Goal: Find specific page/section: Find specific page/section

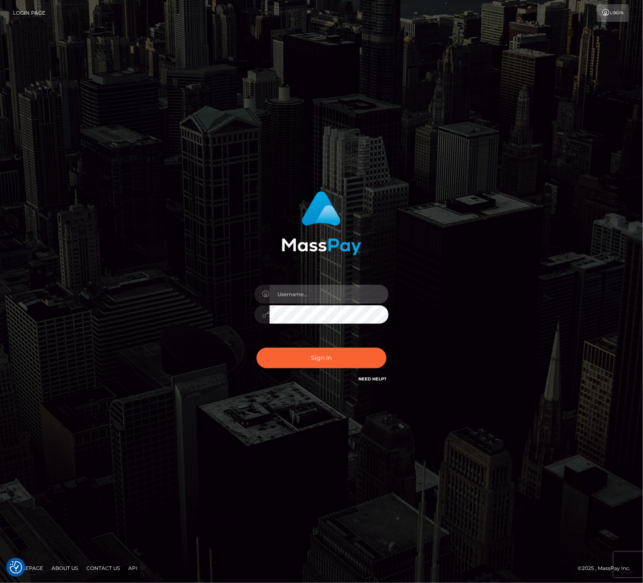
click at [346, 290] on input "text" at bounding box center [329, 294] width 119 height 19
type input "speralta"
click at [319, 350] on button "Sign in" at bounding box center [322, 358] width 130 height 21
click at [322, 296] on input "text" at bounding box center [329, 294] width 119 height 19
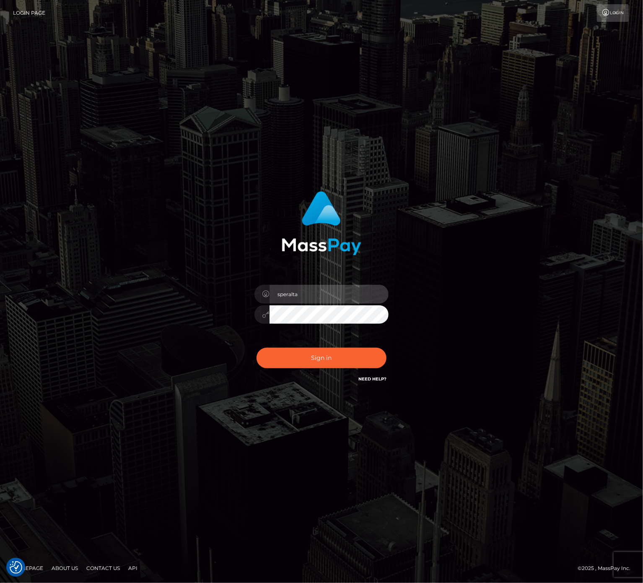
type input "speralta"
click at [257, 348] on button "Sign in" at bounding box center [322, 358] width 130 height 21
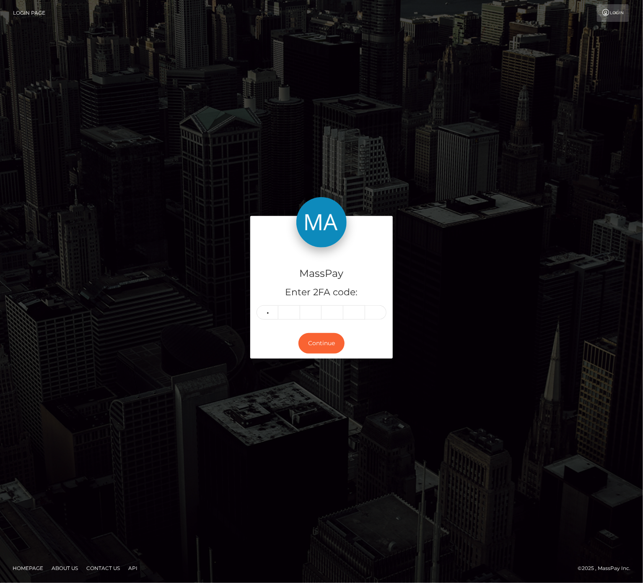
type input "4"
type input "8"
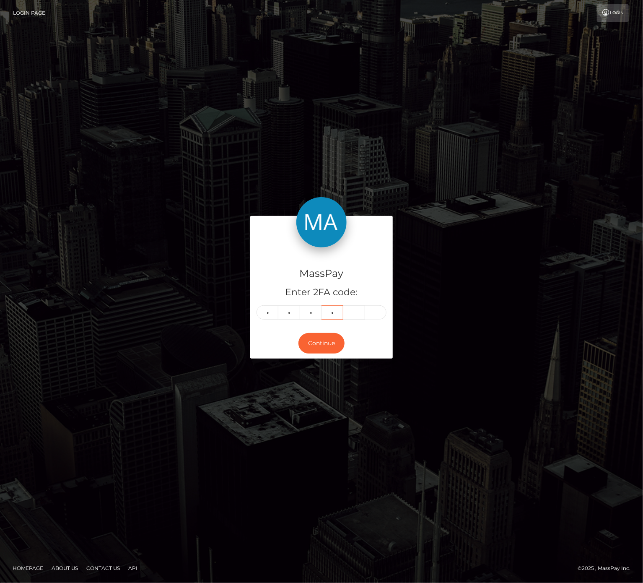
type input "5"
type input "1"
type input "2"
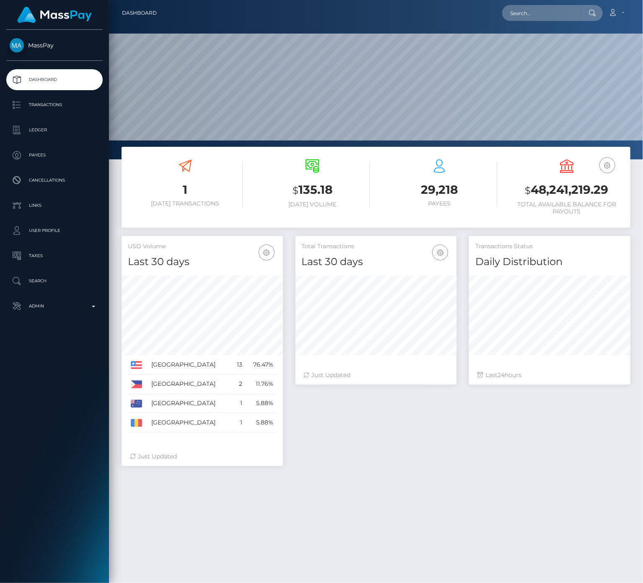
scroll to position [231, 161]
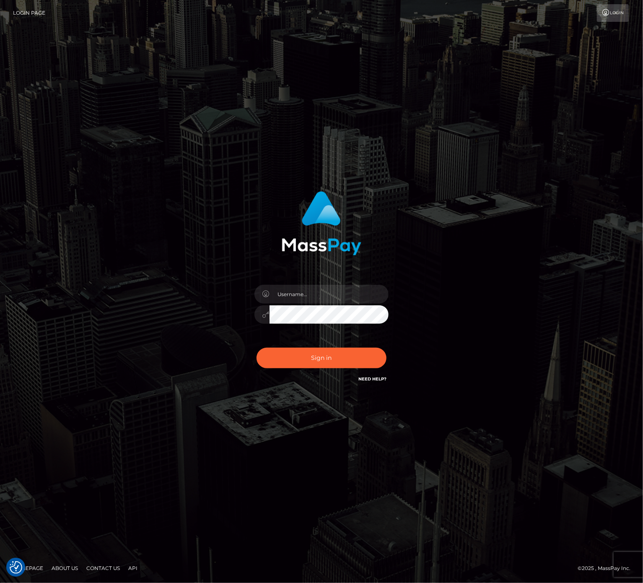
drag, startPoint x: 314, startPoint y: 304, endPoint x: 315, endPoint y: 295, distance: 9.0
click at [314, 300] on body "We value your privacy We use cookies to enhance your browsing experience, serve…" at bounding box center [321, 291] width 643 height 583
click at [315, 294] on input "text" at bounding box center [329, 294] width 119 height 19
click at [317, 292] on input "text" at bounding box center [329, 294] width 119 height 19
type input "speralta"
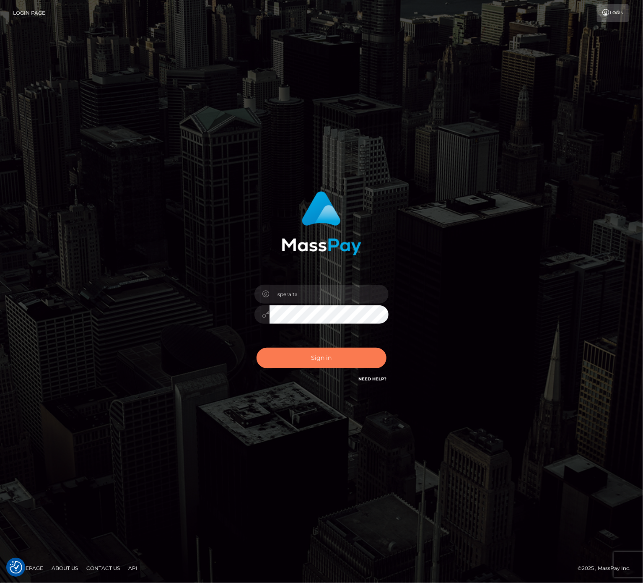
click at [314, 361] on button "Sign in" at bounding box center [322, 358] width 130 height 21
click at [294, 293] on input "text" at bounding box center [329, 294] width 119 height 19
type input "speralta"
click at [296, 348] on button "Sign in" at bounding box center [322, 358] width 130 height 21
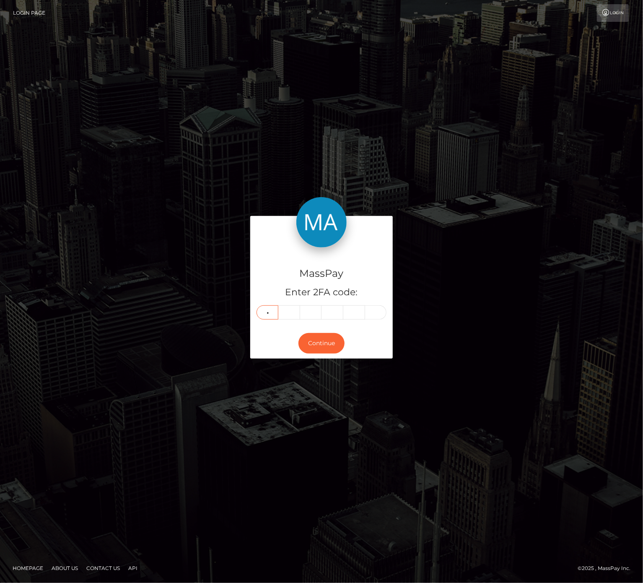
type input "7"
type input "5"
type input "2"
type input "0"
type input "8"
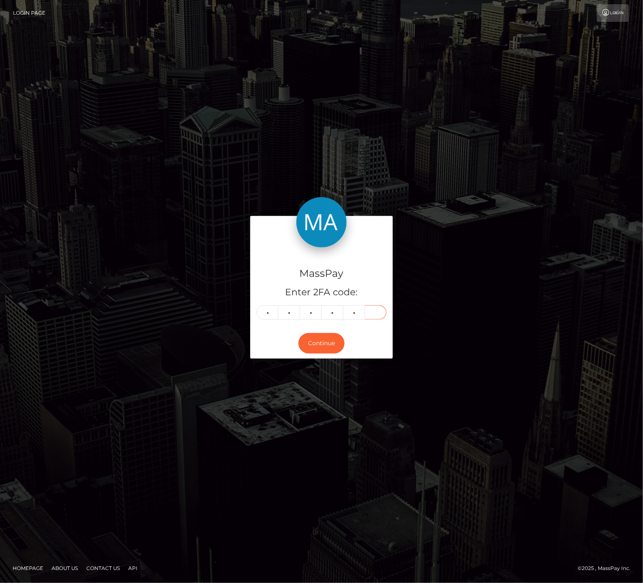
type input "0"
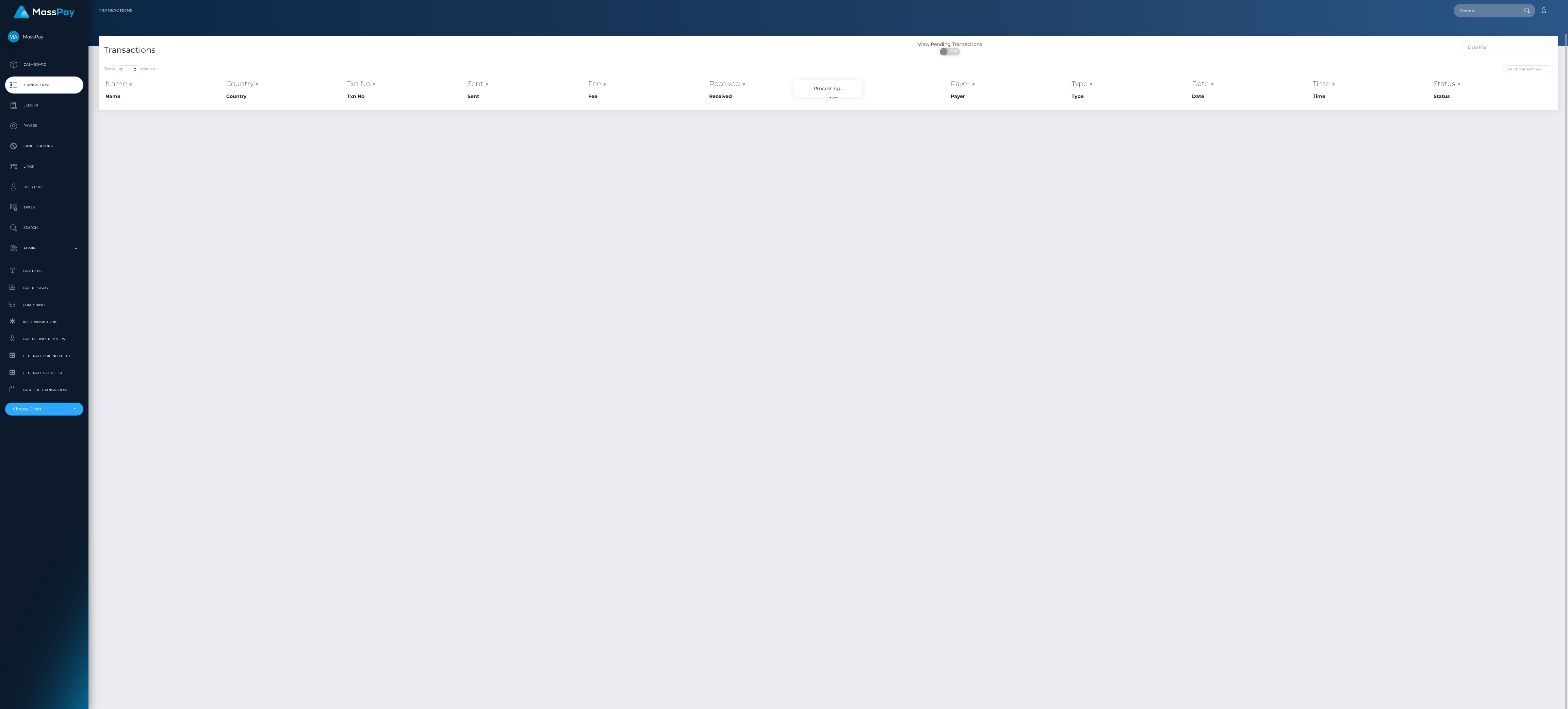
scroll to position [17, 0]
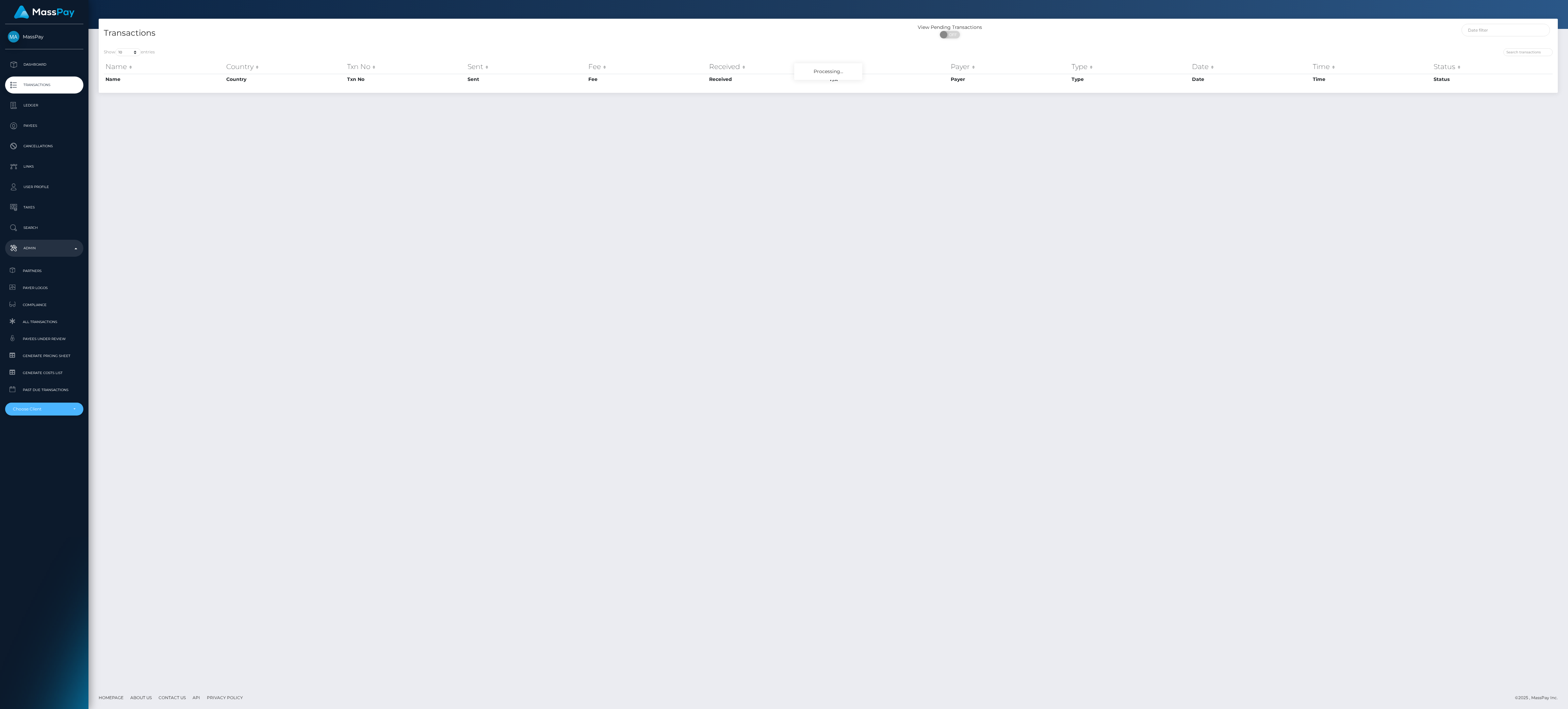
click at [77, 408] on div "Choose Client" at bounding box center [44, 409] width 78 height 13
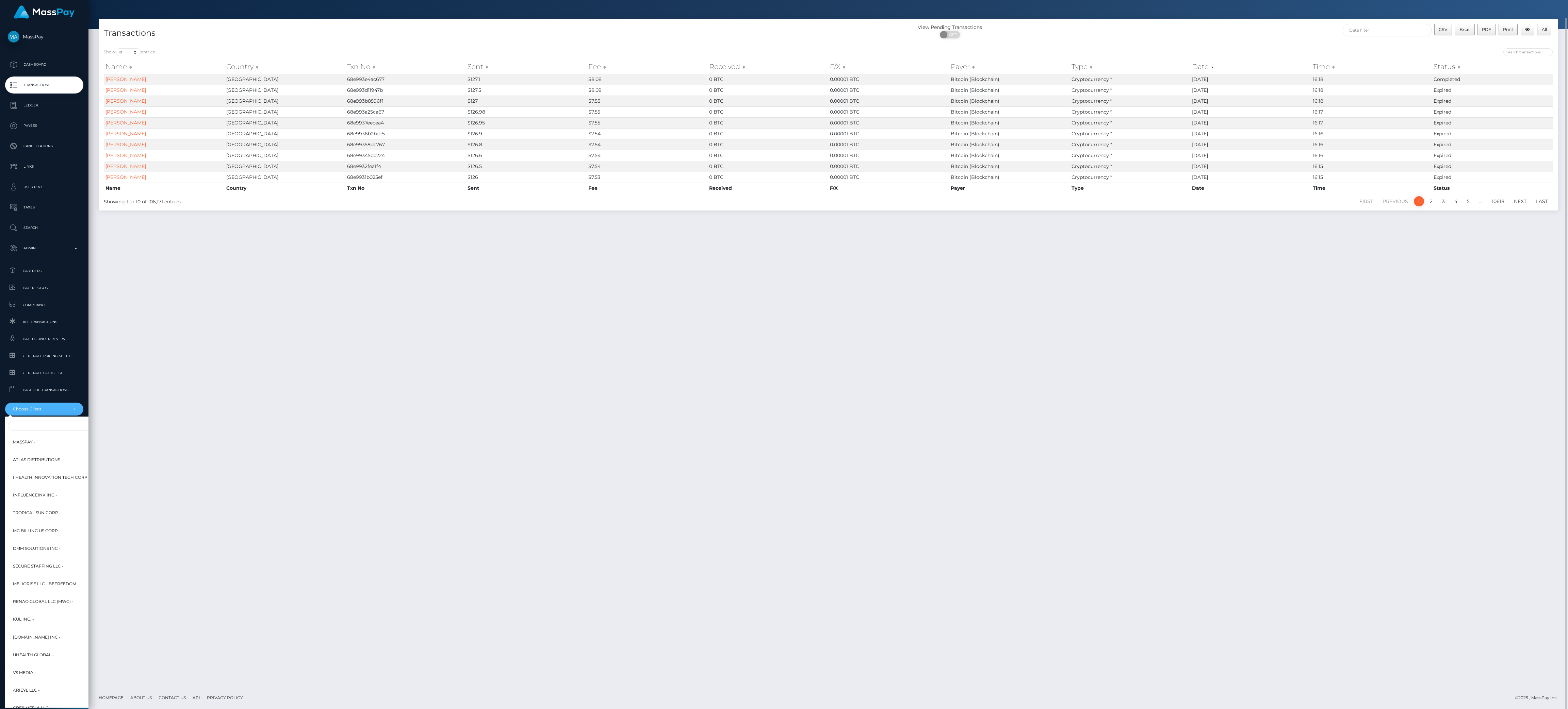
scroll to position [17, 0]
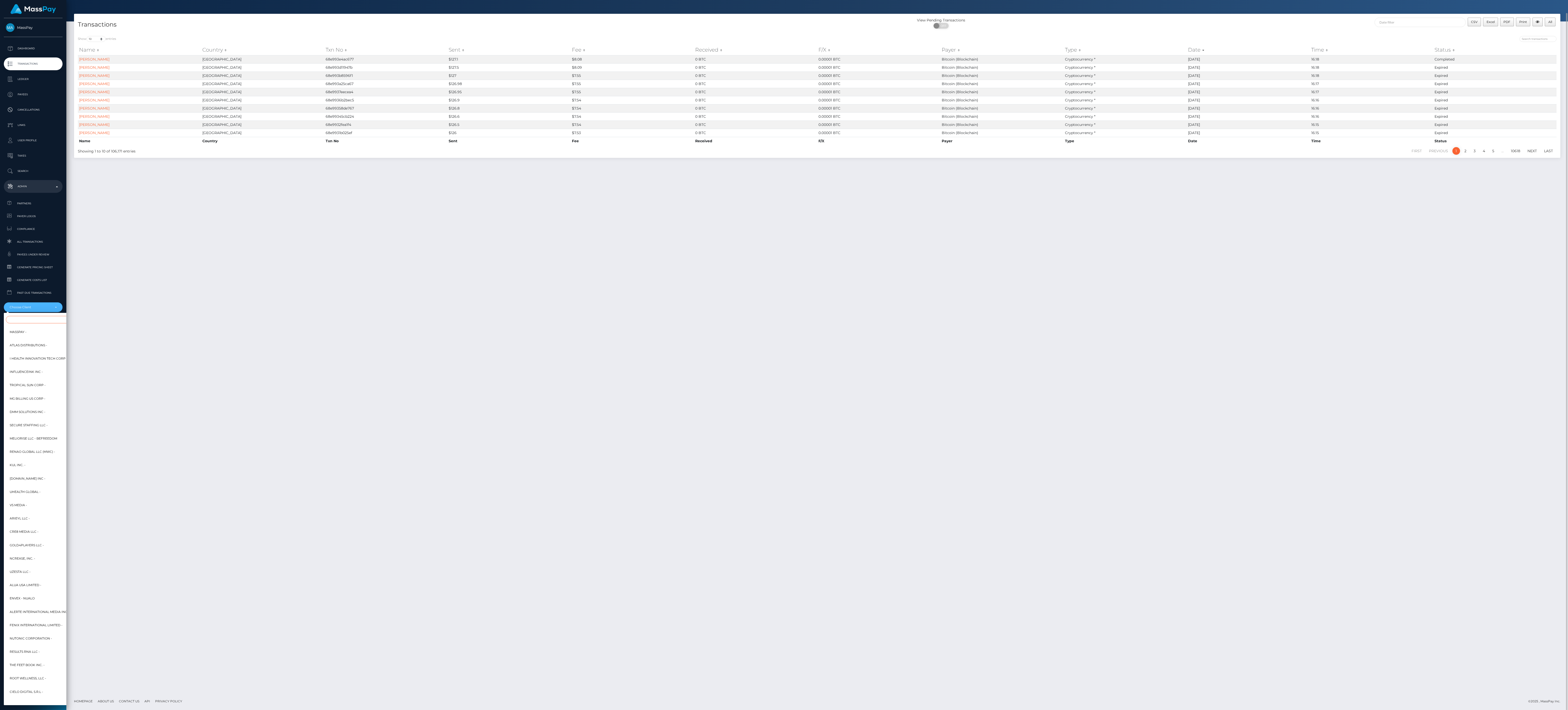
click at [38, 322] on input "Search" at bounding box center [62, 320] width 112 height 7
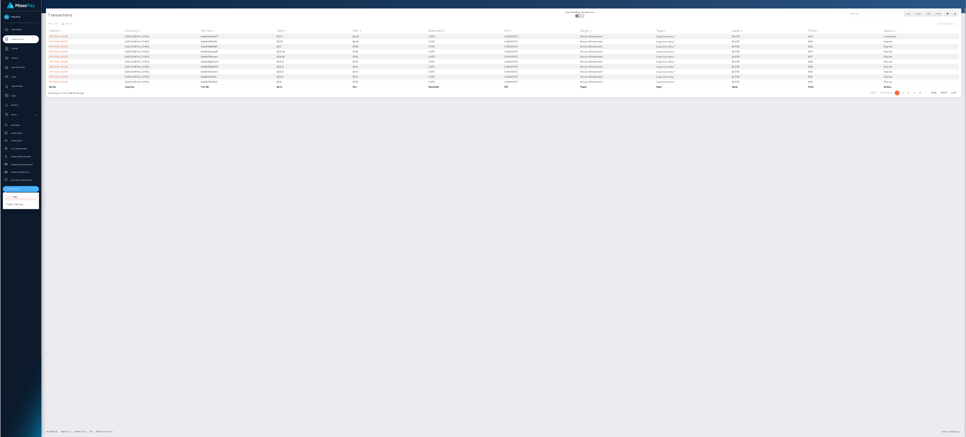
scroll to position [0, 0]
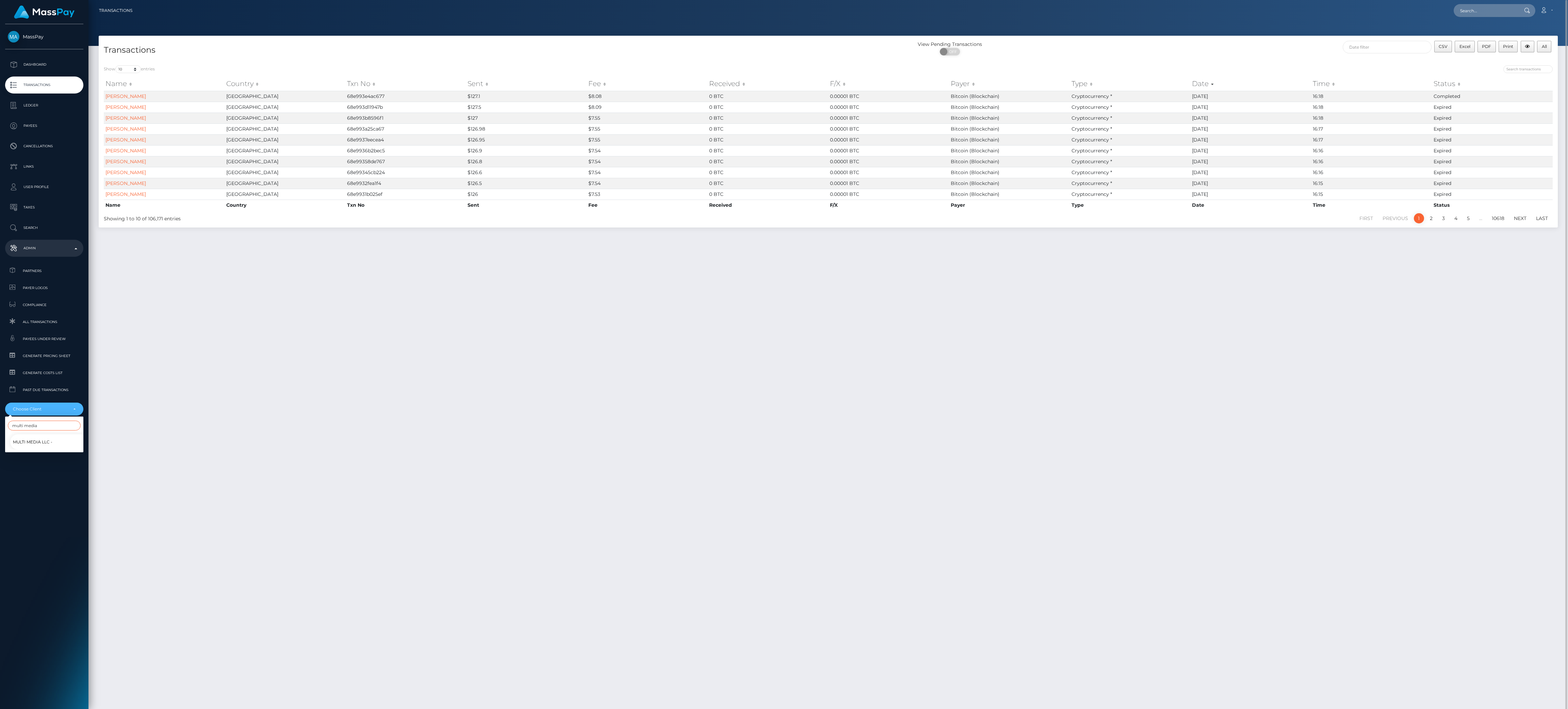
type input "multi media"
click at [52, 438] on link "Multi Media LLC -" at bounding box center [50, 441] width 78 height 15
select select "130"
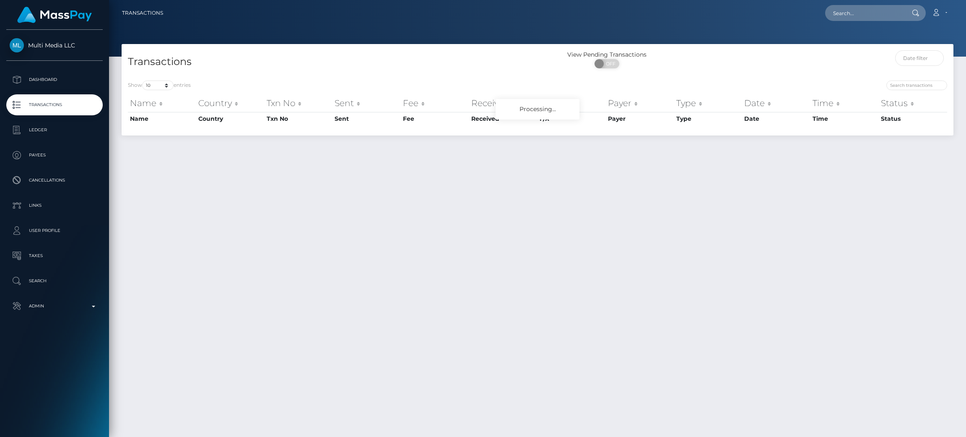
click at [750, 326] on div "Transactions View Pending Transactions ON OFF Show 10 25 50 100 250 500 1,000 3…" at bounding box center [537, 236] width 857 height 385
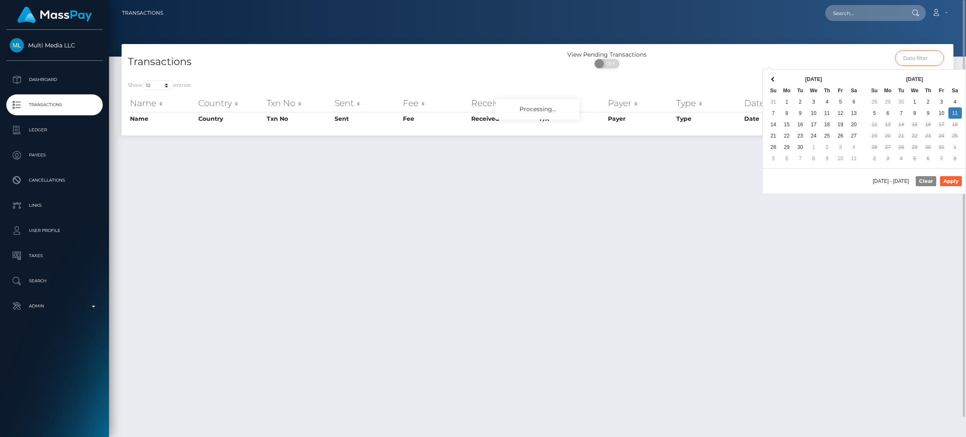
drag, startPoint x: 921, startPoint y: 63, endPoint x: 932, endPoint y: 61, distance: 10.6
click at [921, 63] on input "text" at bounding box center [919, 58] width 49 height 16
click at [50, 75] on p "Dashboard" at bounding box center [55, 79] width 90 height 13
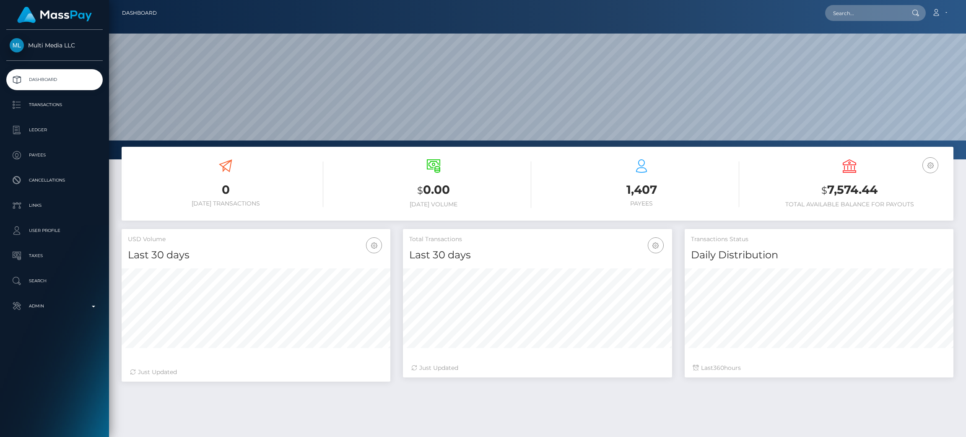
scroll to position [149, 269]
click at [54, 109] on p "Transactions" at bounding box center [55, 105] width 90 height 13
